Goal: Find specific page/section: Find specific page/section

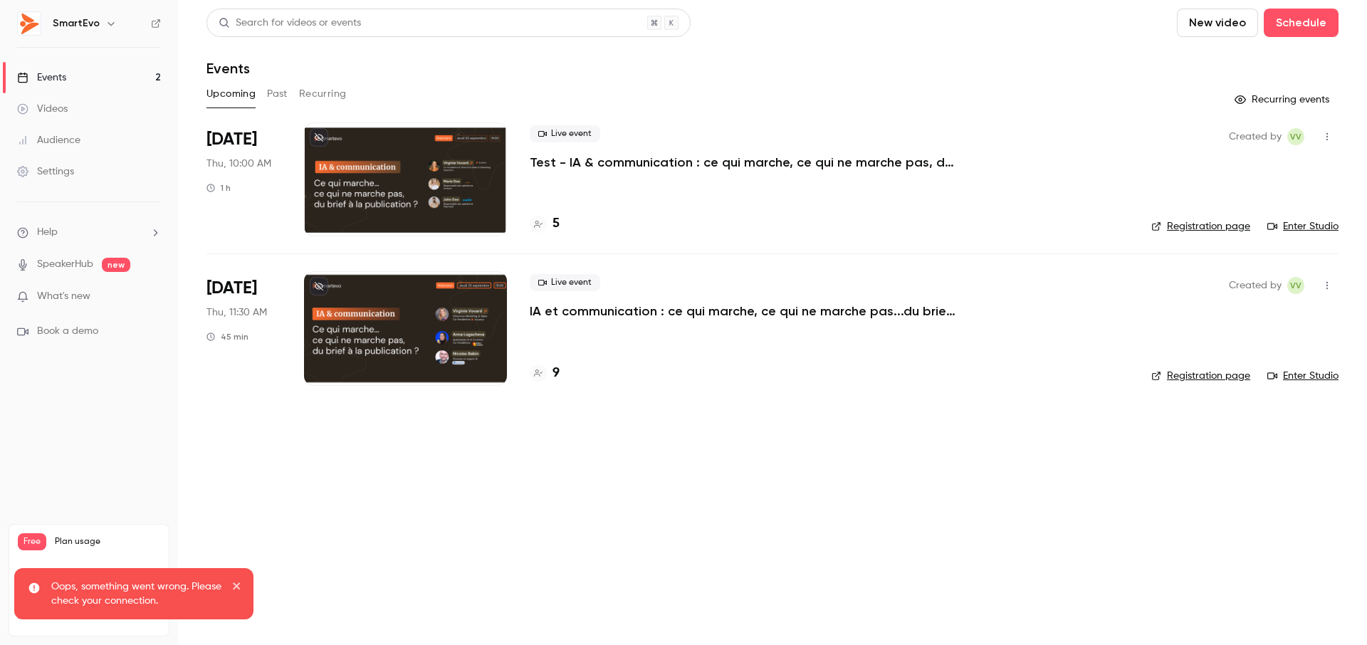
click at [392, 340] on div at bounding box center [405, 328] width 203 height 114
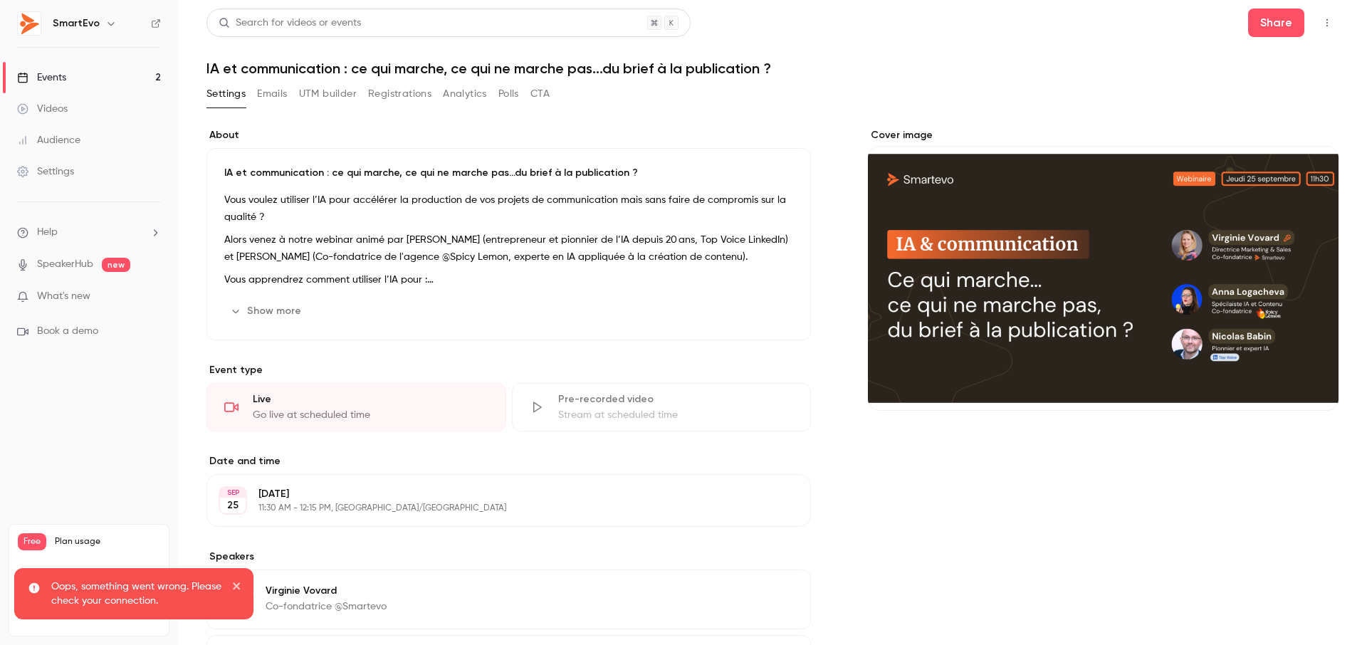
click at [422, 91] on button "Registrations" at bounding box center [399, 94] width 63 height 23
